Goal: Book appointment/travel/reservation

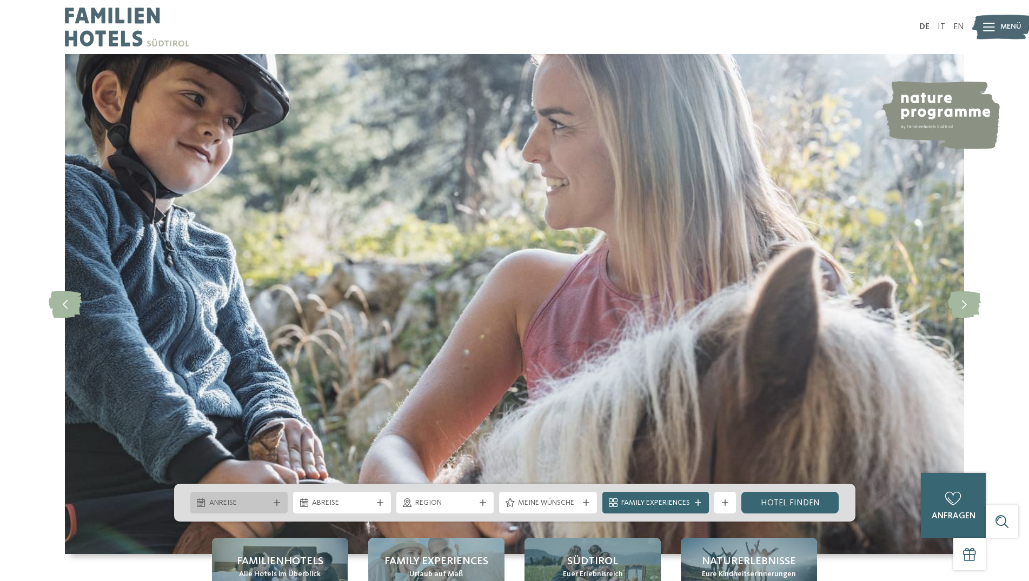
click at [227, 507] on span "Anreise" at bounding box center [239, 503] width 60 height 11
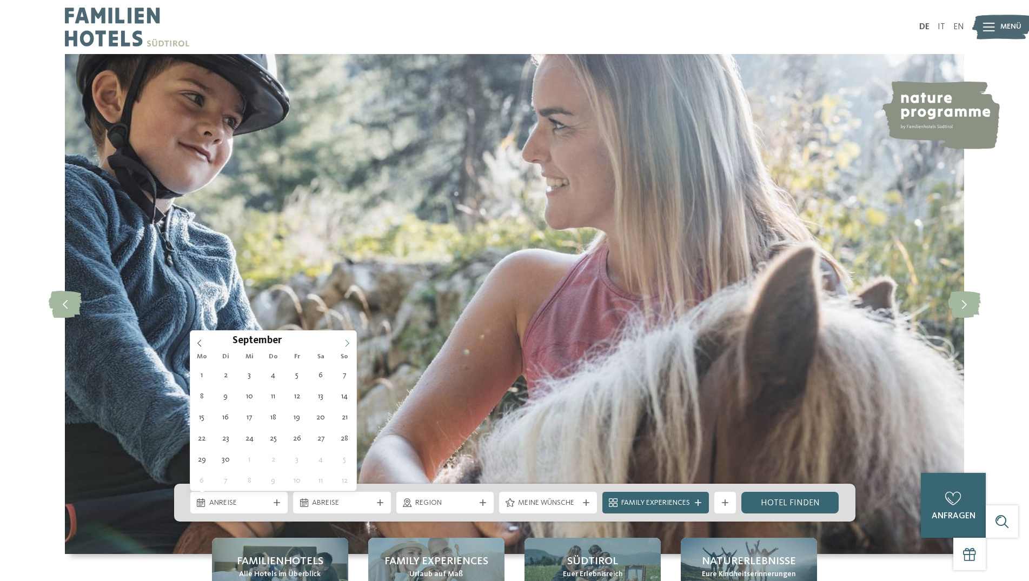
click at [348, 344] on icon at bounding box center [347, 342] width 4 height 7
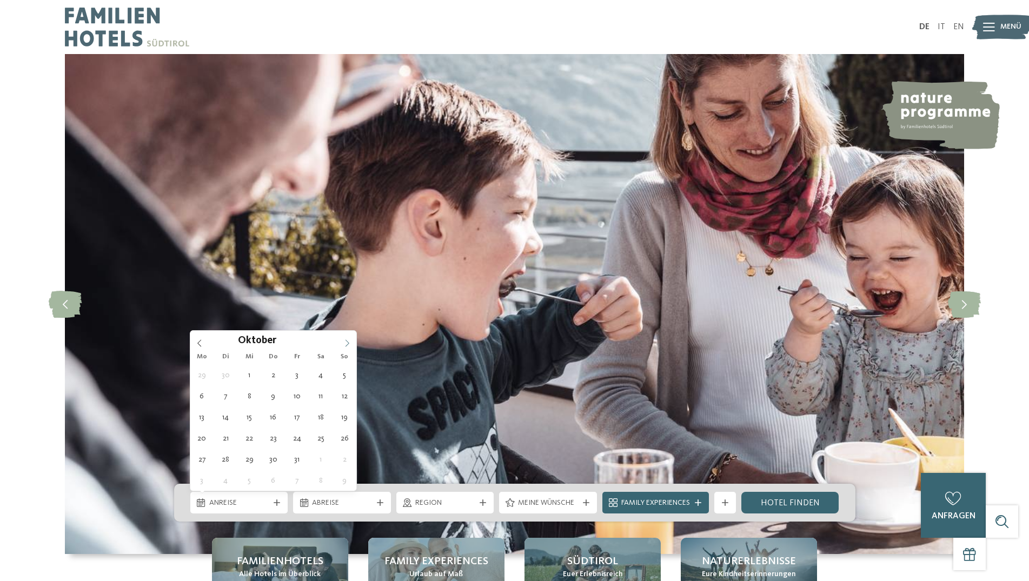
click at [348, 344] on icon at bounding box center [347, 342] width 4 height 7
type input "****"
click at [348, 344] on icon at bounding box center [347, 342] width 4 height 7
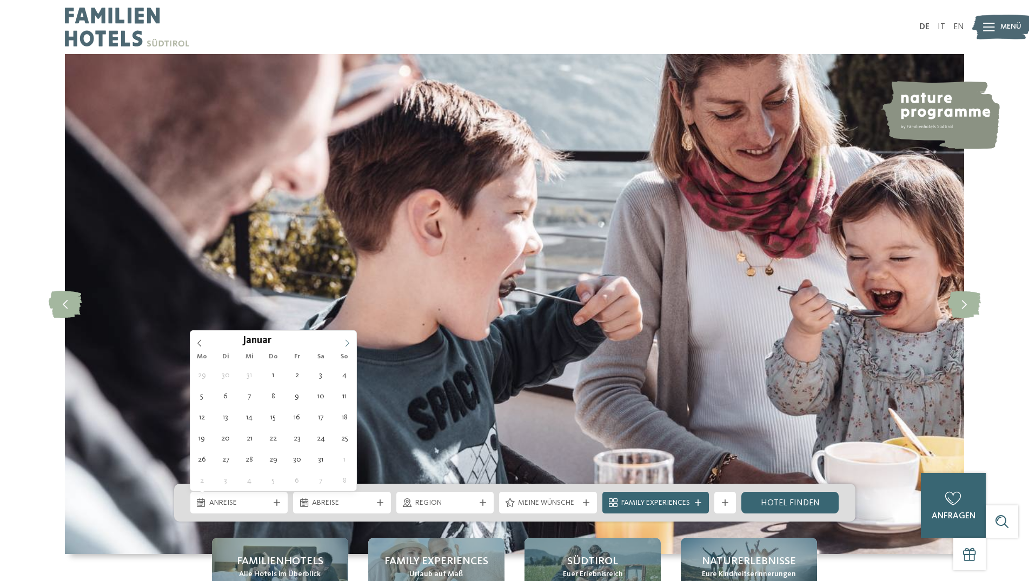
click at [348, 344] on icon at bounding box center [347, 342] width 4 height 7
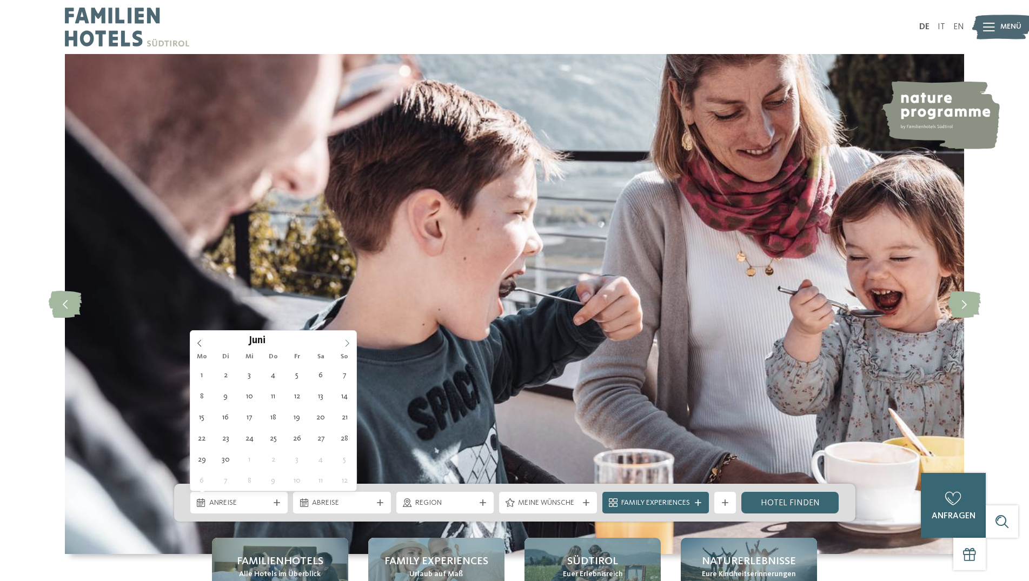
click at [348, 344] on icon at bounding box center [347, 342] width 4 height 7
type div "[DATE]"
type input "****"
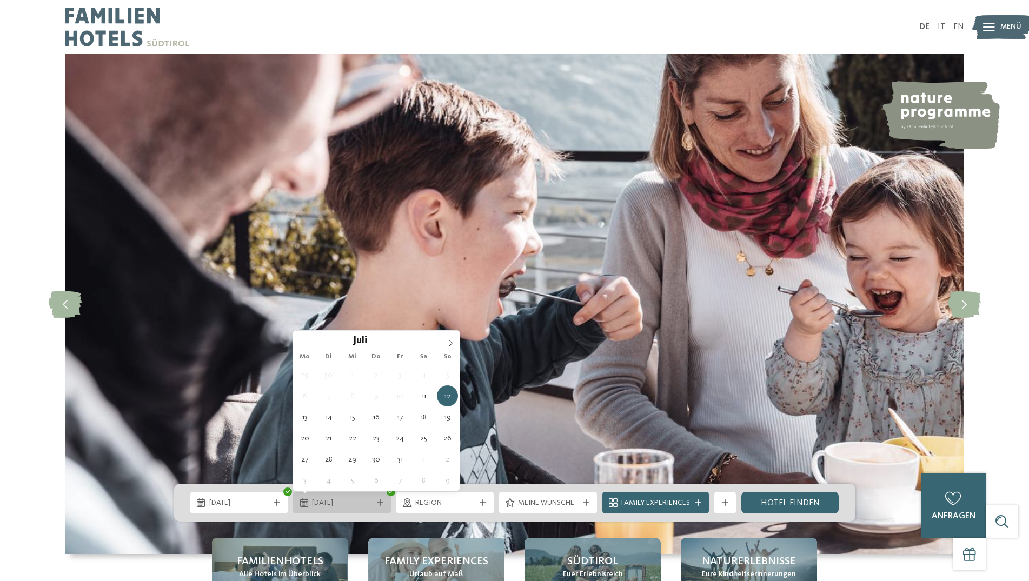
click at [354, 502] on span "12.07.2026" at bounding box center [342, 503] width 60 height 11
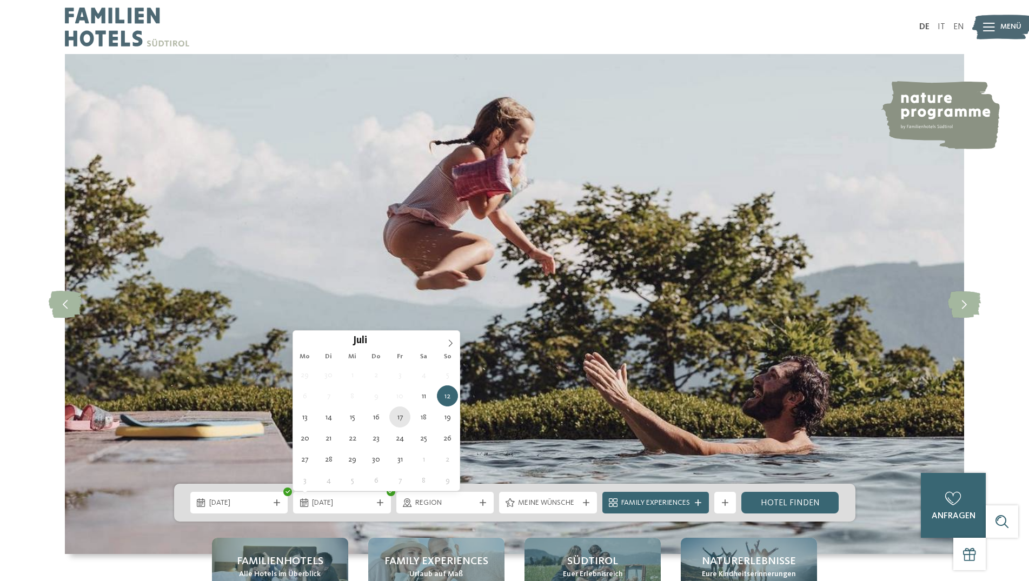
type div "[DATE]"
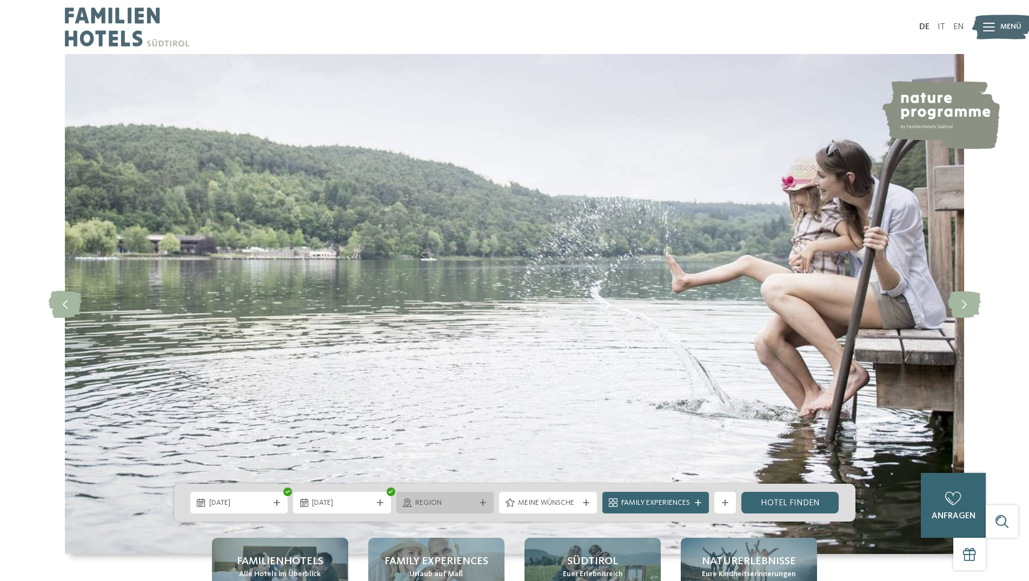
click at [456, 507] on span "Region" at bounding box center [445, 503] width 60 height 11
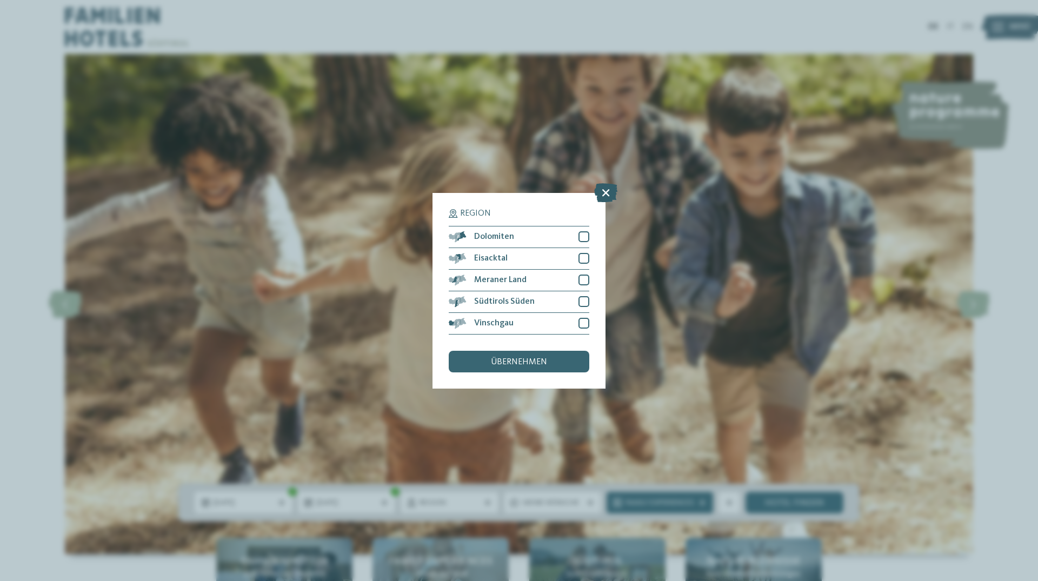
click at [607, 194] on icon at bounding box center [605, 192] width 23 height 19
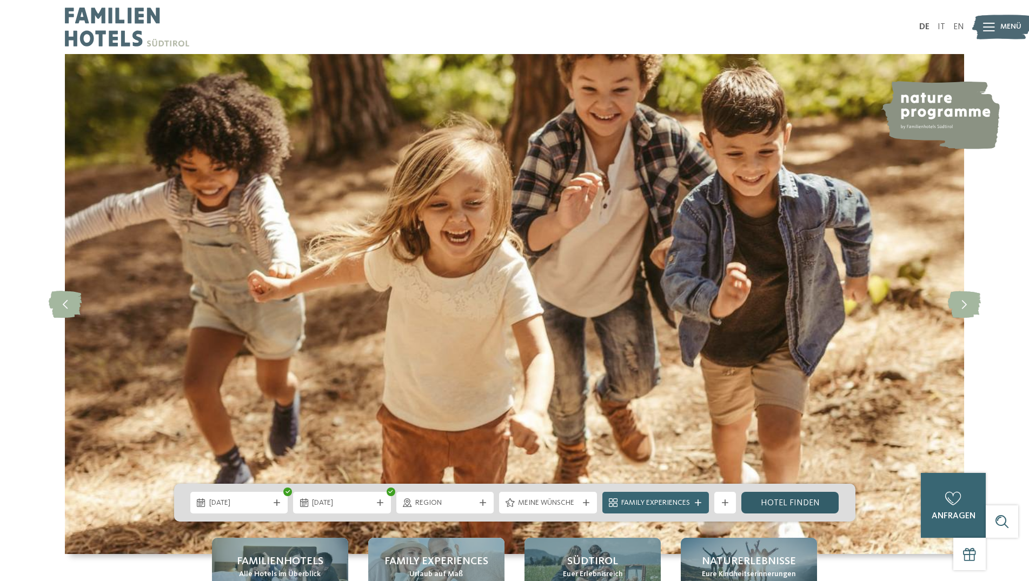
click at [794, 510] on link "Hotel finden" at bounding box center [790, 503] width 98 height 22
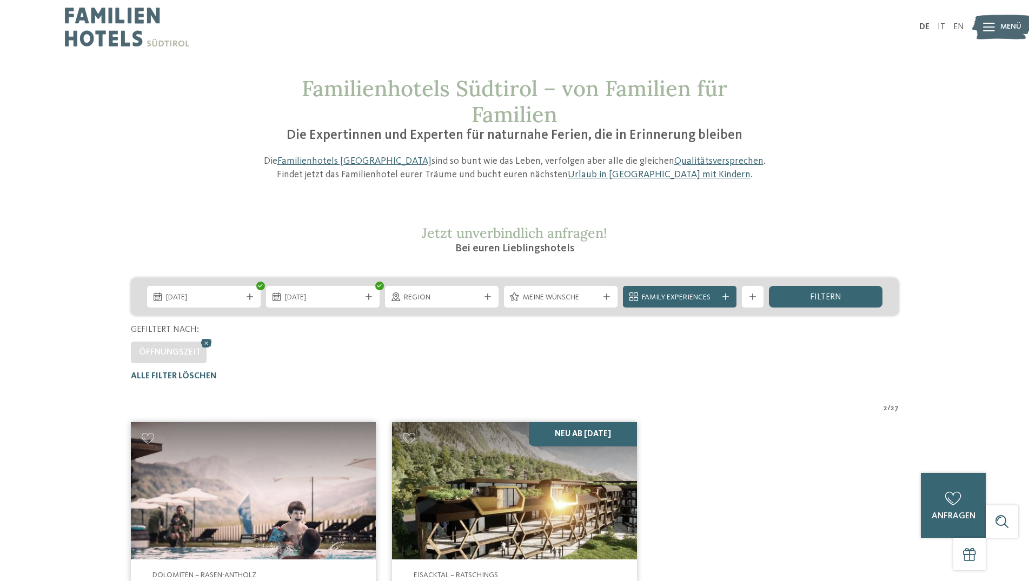
click at [609, 174] on link "Urlaub in [GEOGRAPHIC_DATA] mit Kindern" at bounding box center [659, 175] width 183 height 10
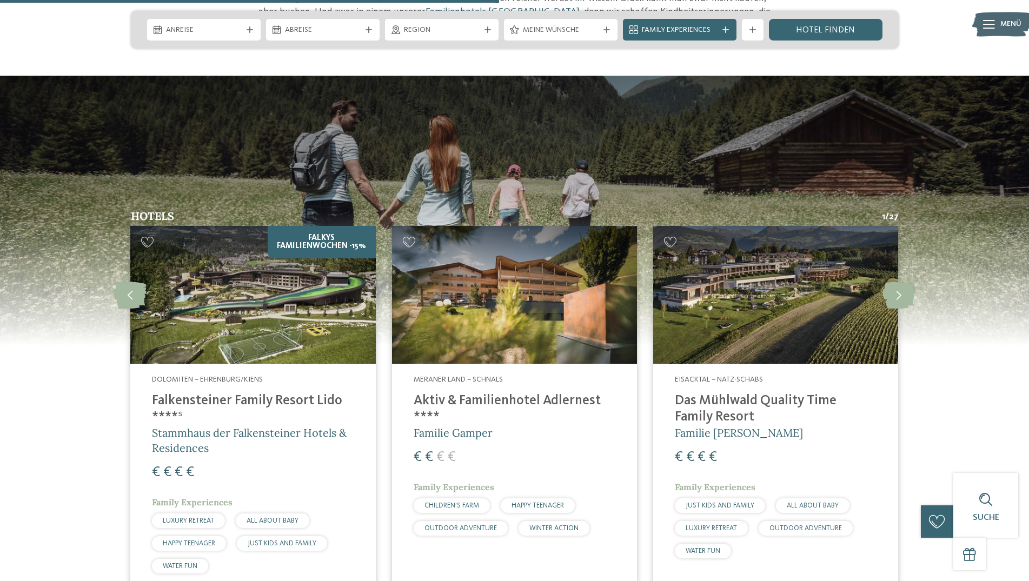
scroll to position [1654, 0]
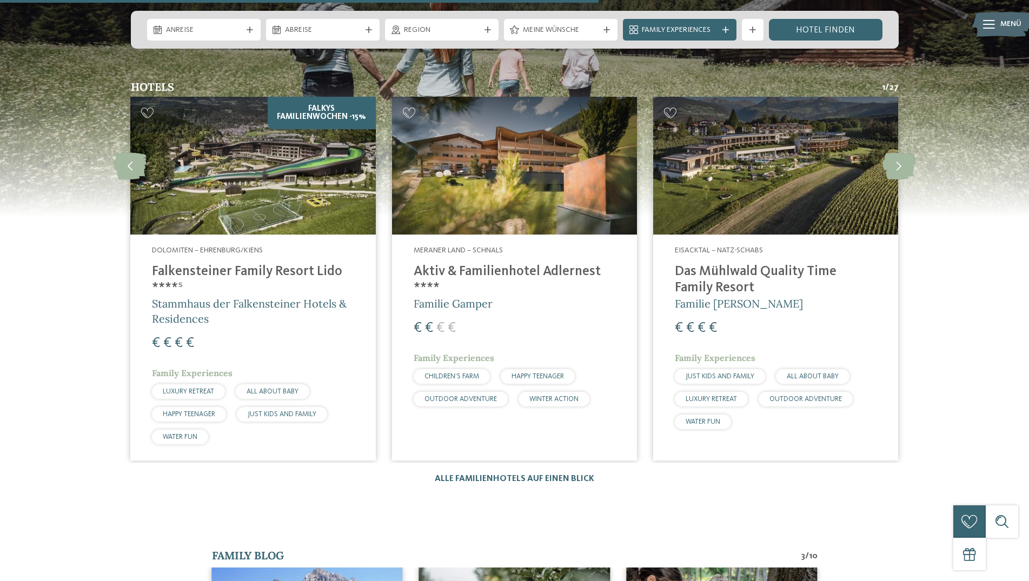
click at [483, 264] on h4 "Aktiv & Familienhotel Adlernest ****" at bounding box center [515, 280] width 202 height 32
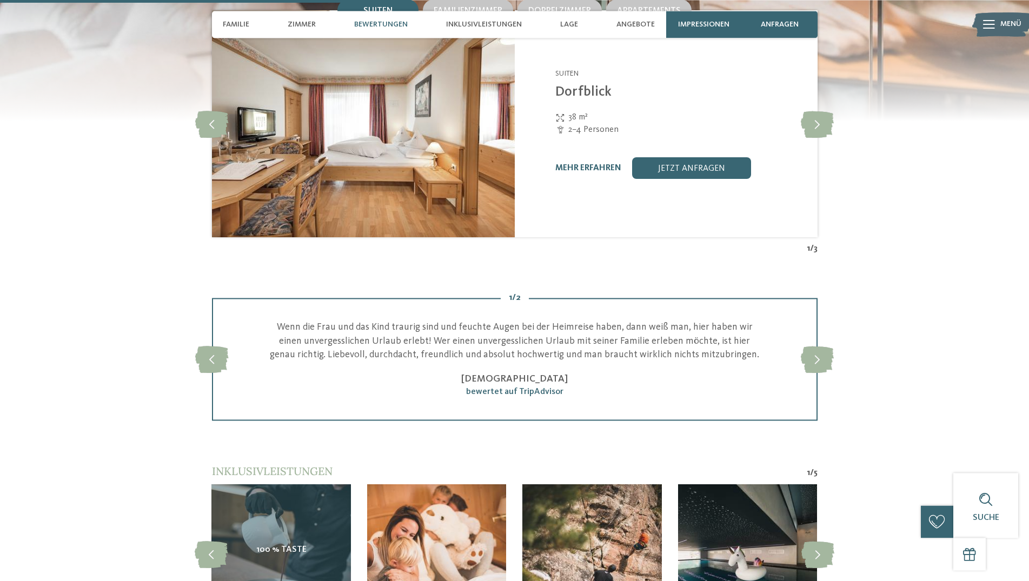
scroll to position [1268, 0]
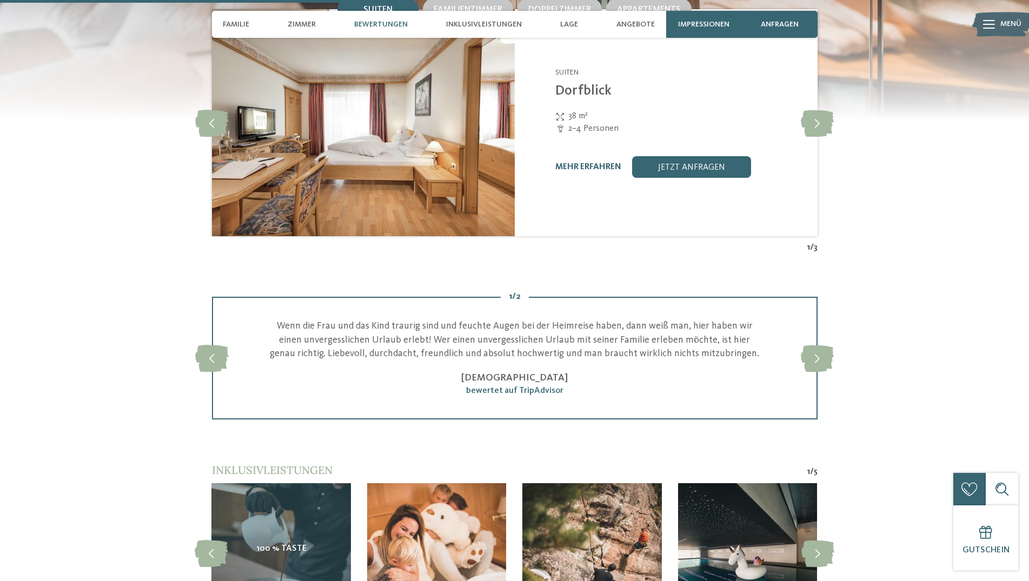
click at [578, 135] on span "2–4 Personen" at bounding box center [593, 129] width 50 height 12
click at [577, 171] on link "mehr erfahren" at bounding box center [588, 167] width 66 height 9
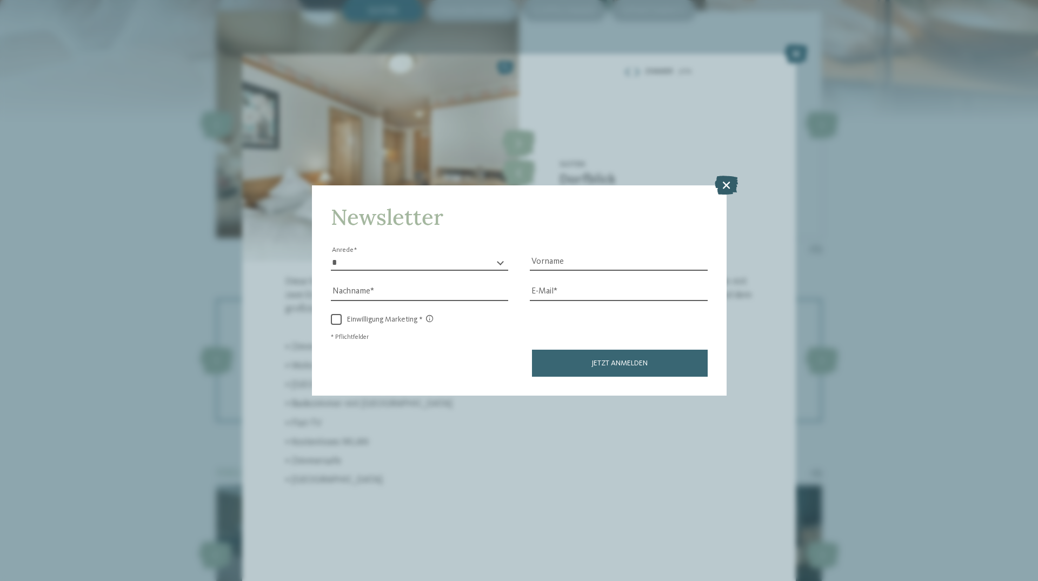
click at [722, 184] on icon at bounding box center [726, 185] width 23 height 19
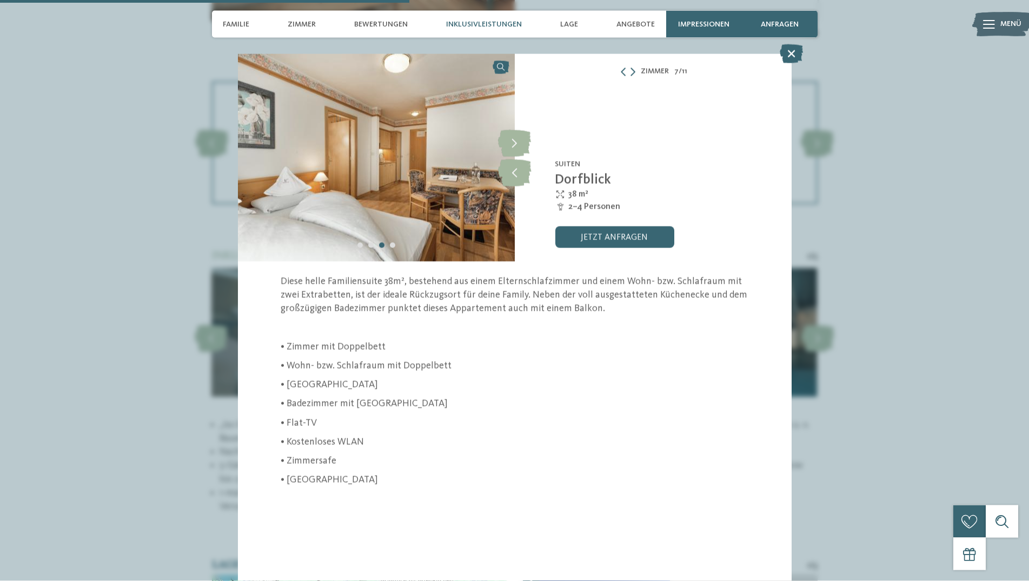
scroll to position [1489, 0]
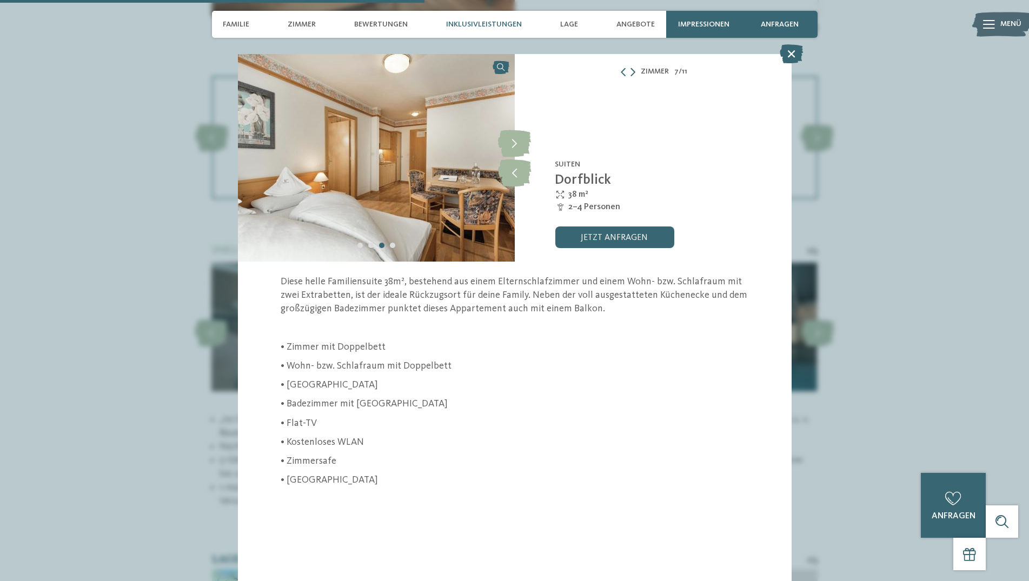
click at [787, 55] on icon at bounding box center [791, 53] width 23 height 19
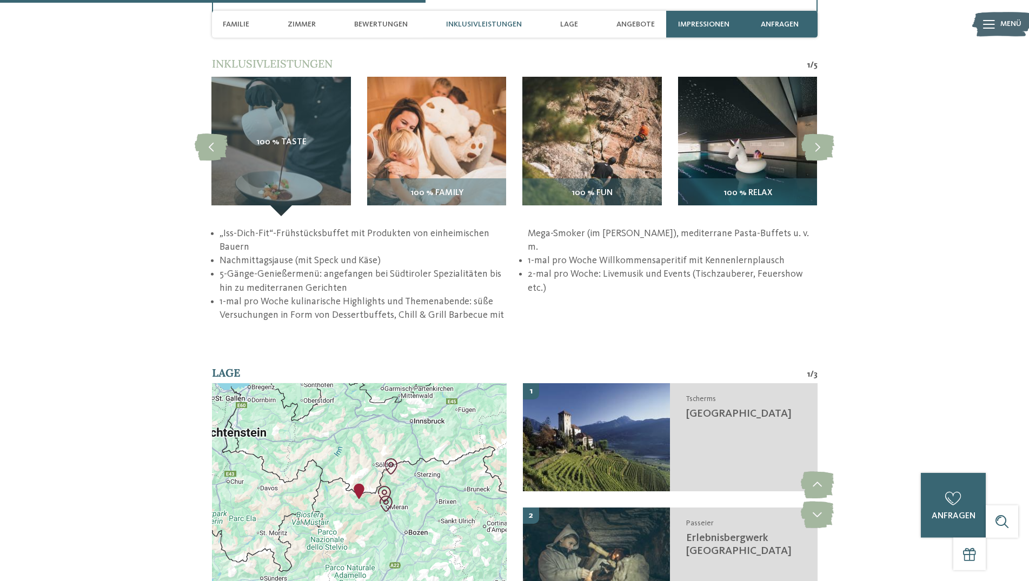
scroll to position [1820, 0]
